Goal: Task Accomplishment & Management: Use online tool/utility

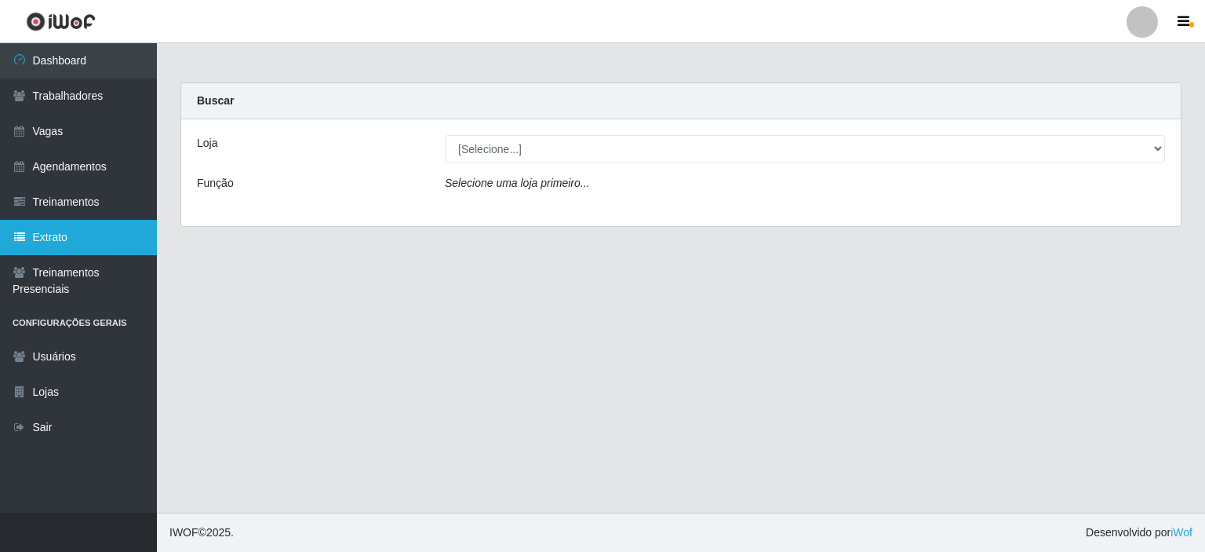
click at [78, 240] on link "Extrato" at bounding box center [78, 237] width 157 height 35
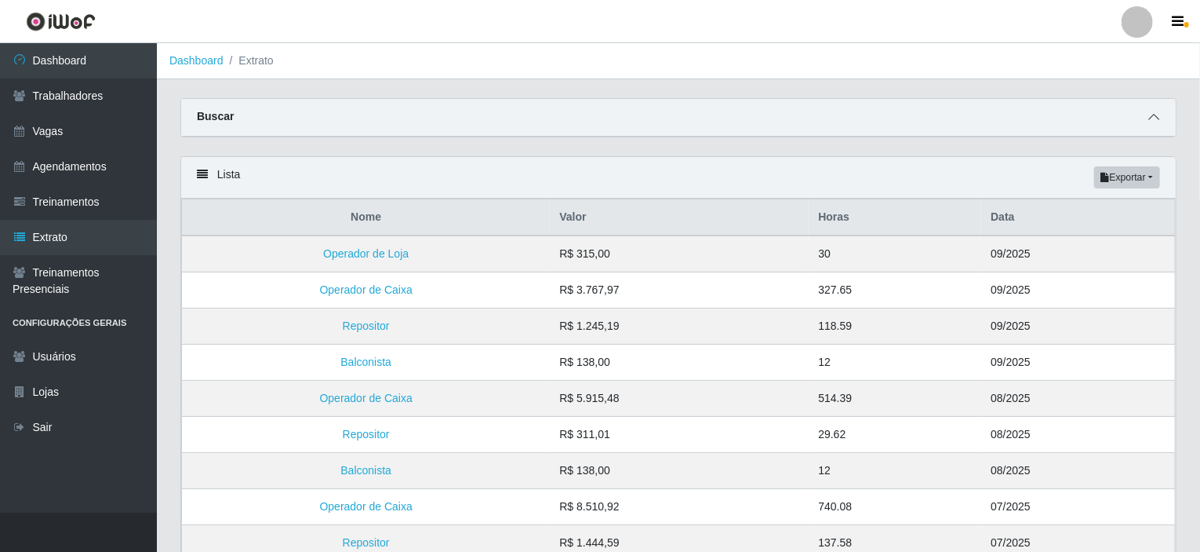
click at [1158, 118] on icon at bounding box center [1154, 116] width 11 height 11
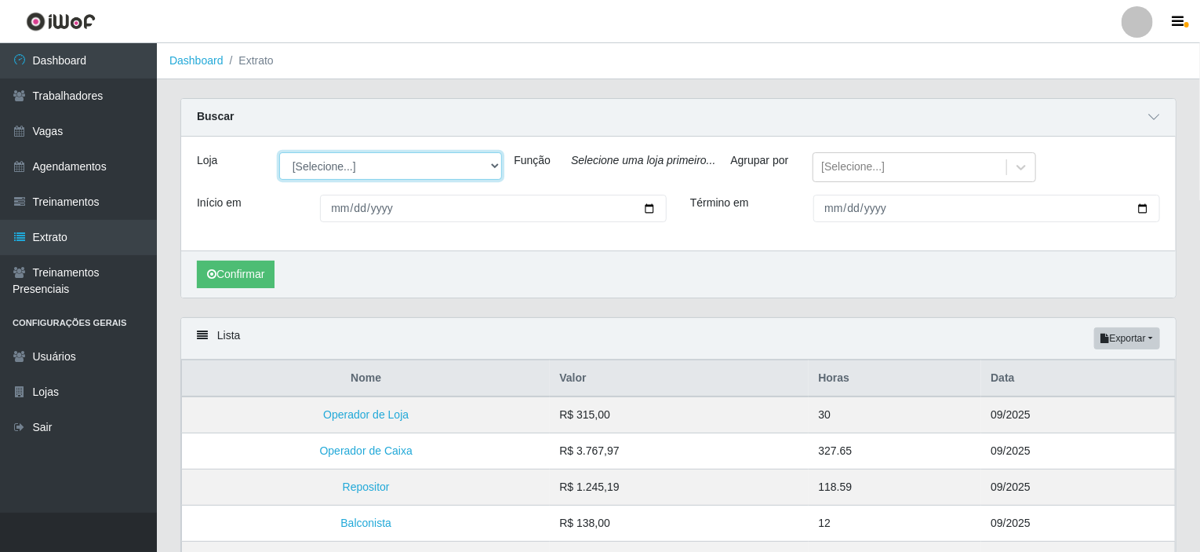
click at [315, 163] on select "[Selecione...] Rede Potiguar 4 - Extremoz Rede Potiguar 5 - Extremoz Rede Potig…" at bounding box center [390, 165] width 223 height 27
select select "78"
click at [279, 152] on select "[Selecione...] Rede Potiguar 4 - Extremoz Rede Potiguar 5 - Extremoz Rede Potig…" at bounding box center [390, 165] width 223 height 27
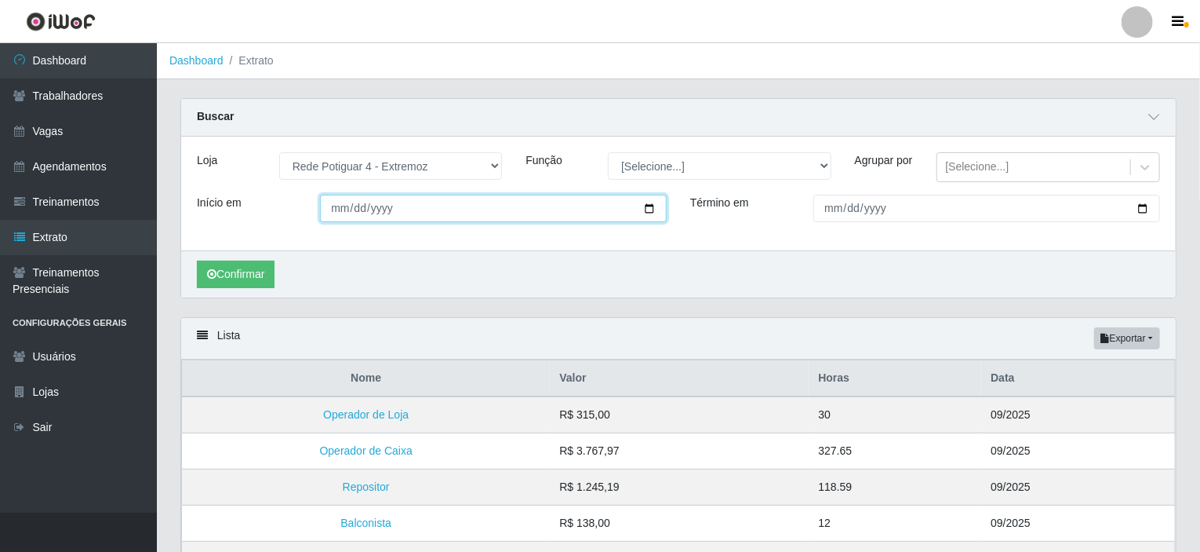
click at [367, 219] on input "Início em" at bounding box center [493, 208] width 347 height 27
click at [650, 216] on input "Início em" at bounding box center [493, 208] width 347 height 27
type input "[DATE]"
click at [715, 211] on label "Término em" at bounding box center [719, 203] width 59 height 16
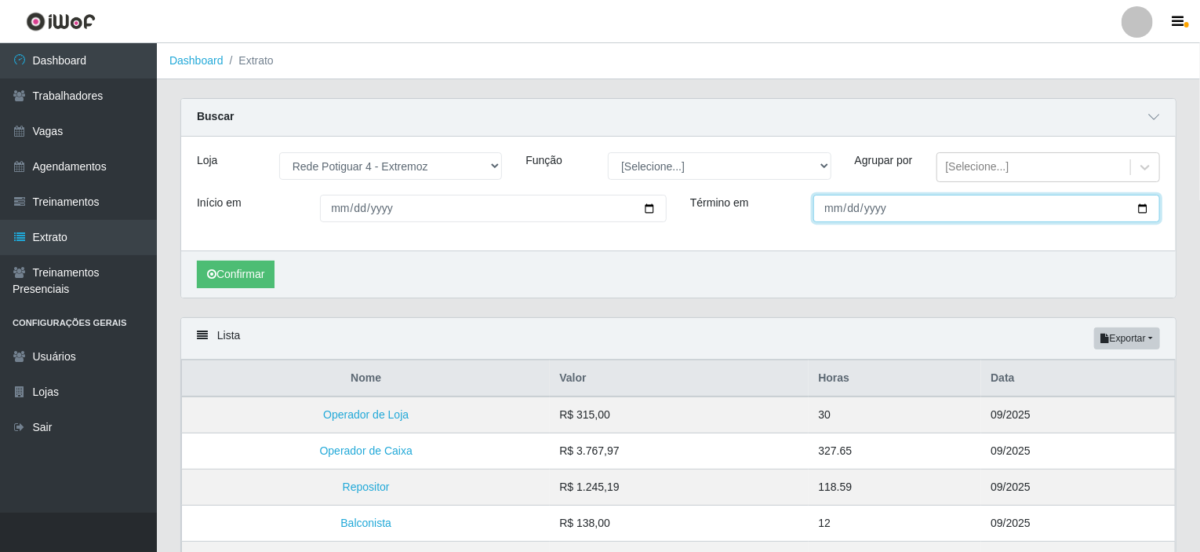
click at [814, 217] on input "Término em" at bounding box center [987, 208] width 347 height 27
drag, startPoint x: 877, startPoint y: 218, endPoint x: 997, endPoint y: 225, distance: 120.2
click at [900, 217] on input "Término em" at bounding box center [987, 208] width 347 height 27
click at [1144, 217] on input "Término em" at bounding box center [987, 208] width 347 height 27
type input "[DATE]"
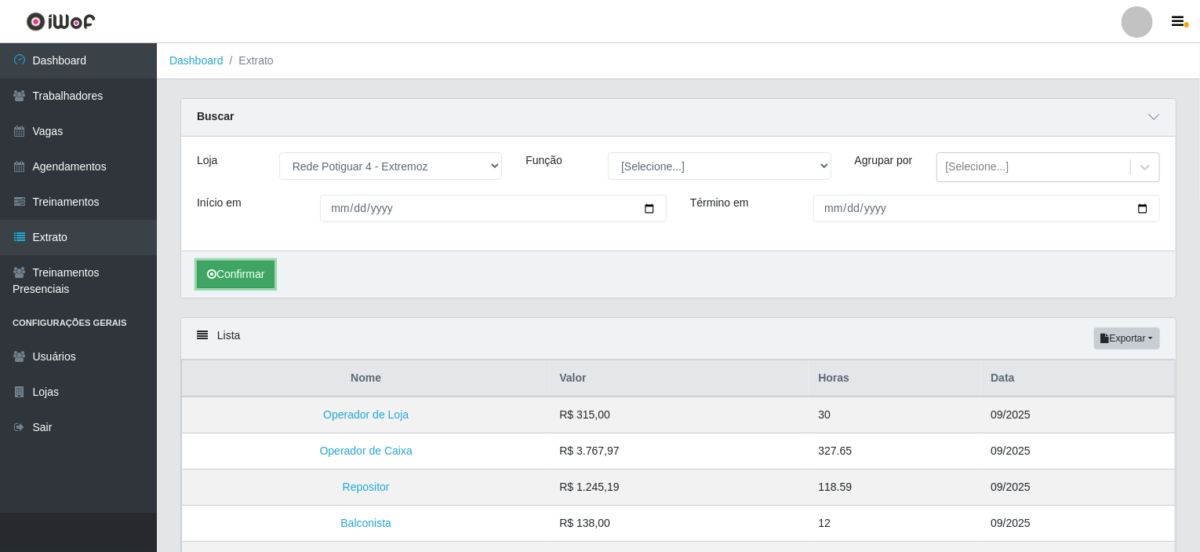
click at [253, 284] on button "Confirmar" at bounding box center [236, 273] width 78 height 27
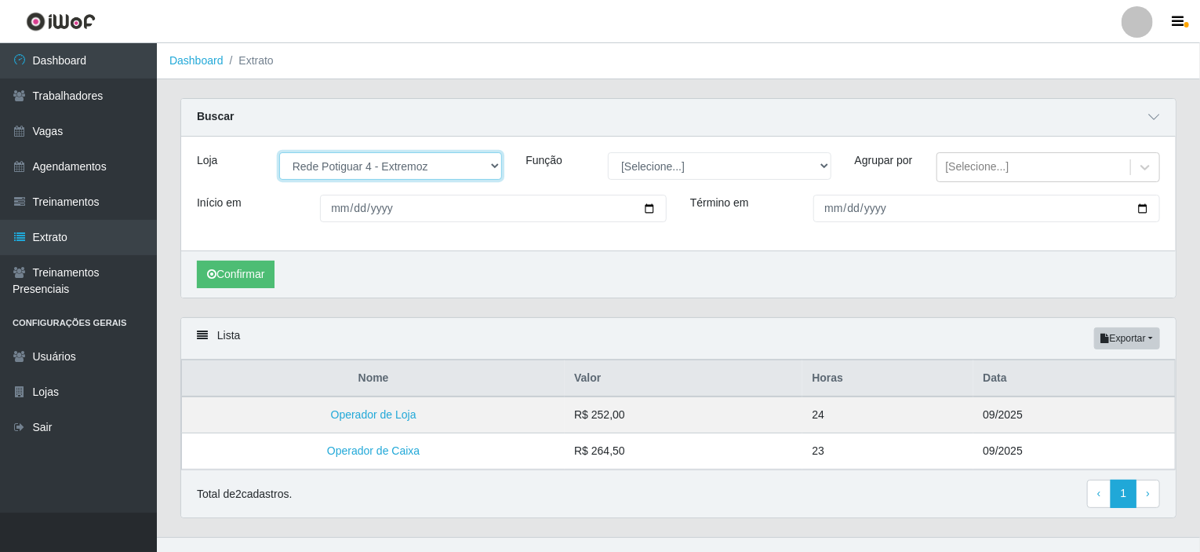
click at [447, 162] on select "[Selecione...] Rede Potiguar 4 - Extremoz Rede Potiguar 5 - Extremoz Rede Potig…" at bounding box center [390, 165] width 223 height 27
click at [436, 164] on select "[Selecione...] Rede Potiguar 4 - Extremoz Rede Potiguar 5 - Extremoz Rede Potig…" at bounding box center [390, 165] width 223 height 27
click at [279, 152] on select "[Selecione...] Rede Potiguar 4 - Extremoz Rede Potiguar 5 - Extremoz Rede Potig…" at bounding box center [390, 165] width 223 height 27
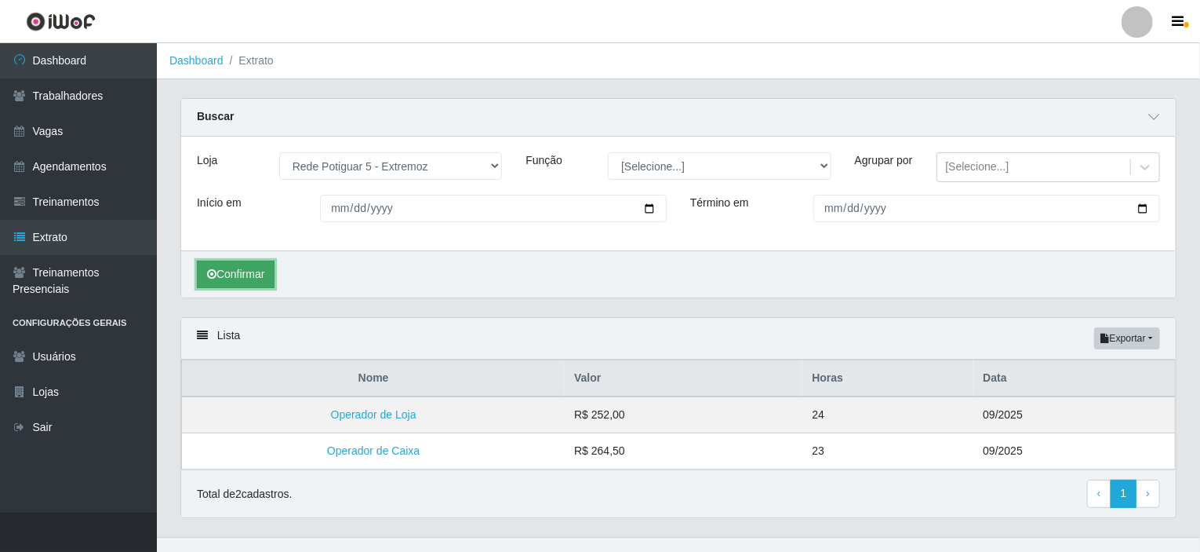
click at [259, 285] on button "Confirmar" at bounding box center [236, 273] width 78 height 27
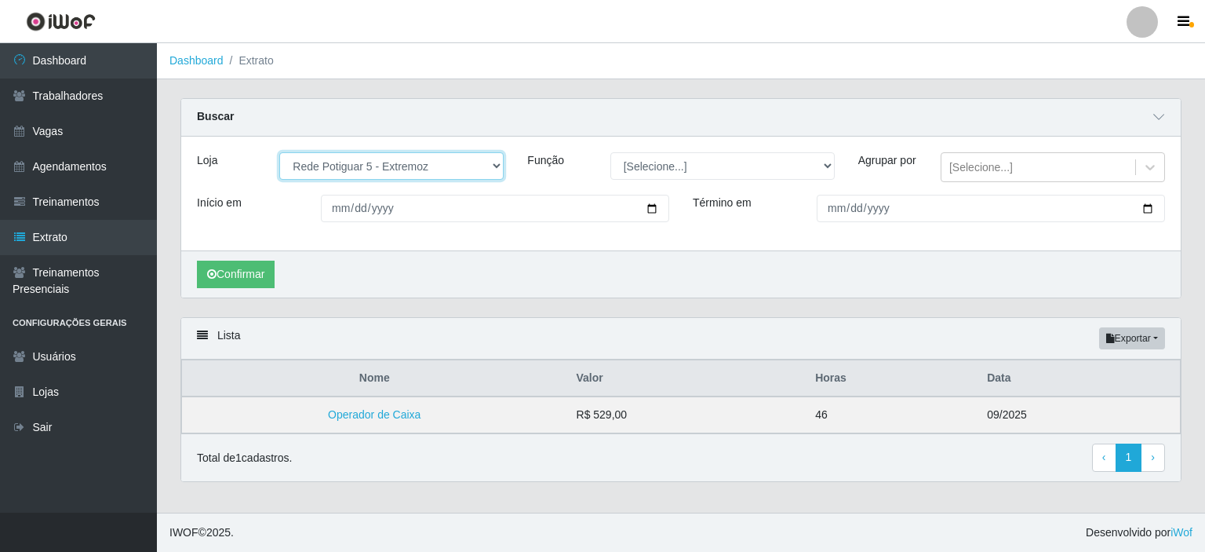
click at [408, 167] on select "[Selecione...] Rede Potiguar 4 - Extremoz Rede Potiguar 5 - Extremoz Rede Potig…" at bounding box center [391, 165] width 224 height 27
select select "80"
click at [279, 152] on select "[Selecione...] Rede Potiguar 4 - Extremoz Rede Potiguar 5 - Extremoz Rede Potig…" at bounding box center [391, 165] width 224 height 27
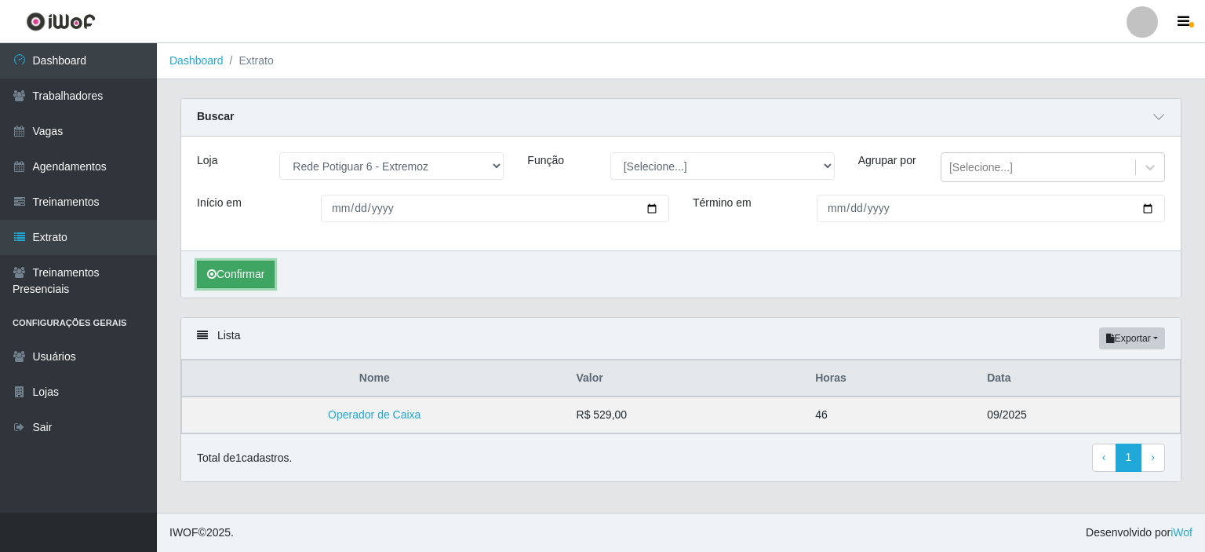
click at [254, 284] on button "Confirmar" at bounding box center [236, 273] width 78 height 27
